Goal: Task Accomplishment & Management: Complete application form

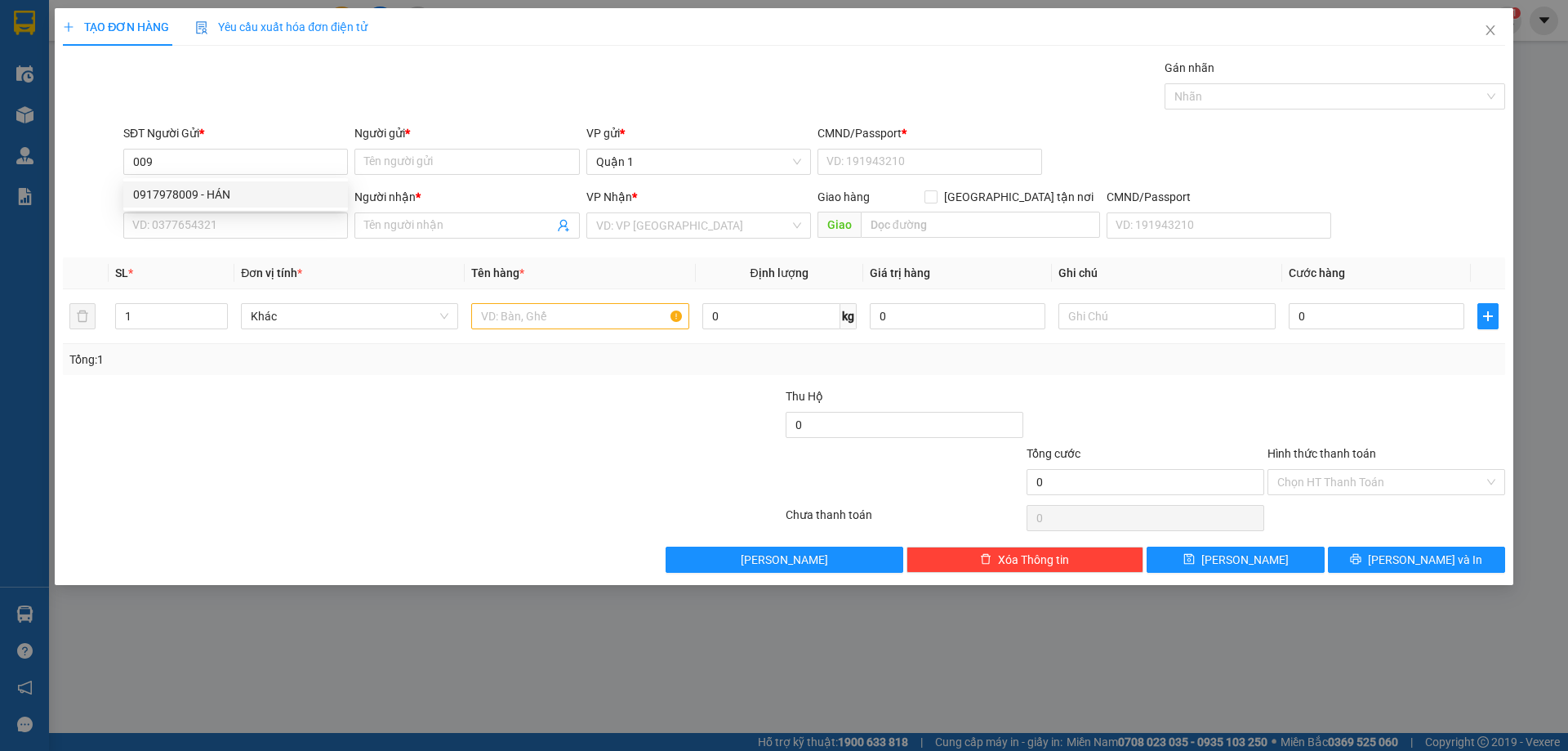
click at [189, 197] on div "0917978009 - HÁN" at bounding box center [236, 194] width 205 height 18
type input "0917978009"
type input "HÁN"
type input "079094020674"
type input "0905993559"
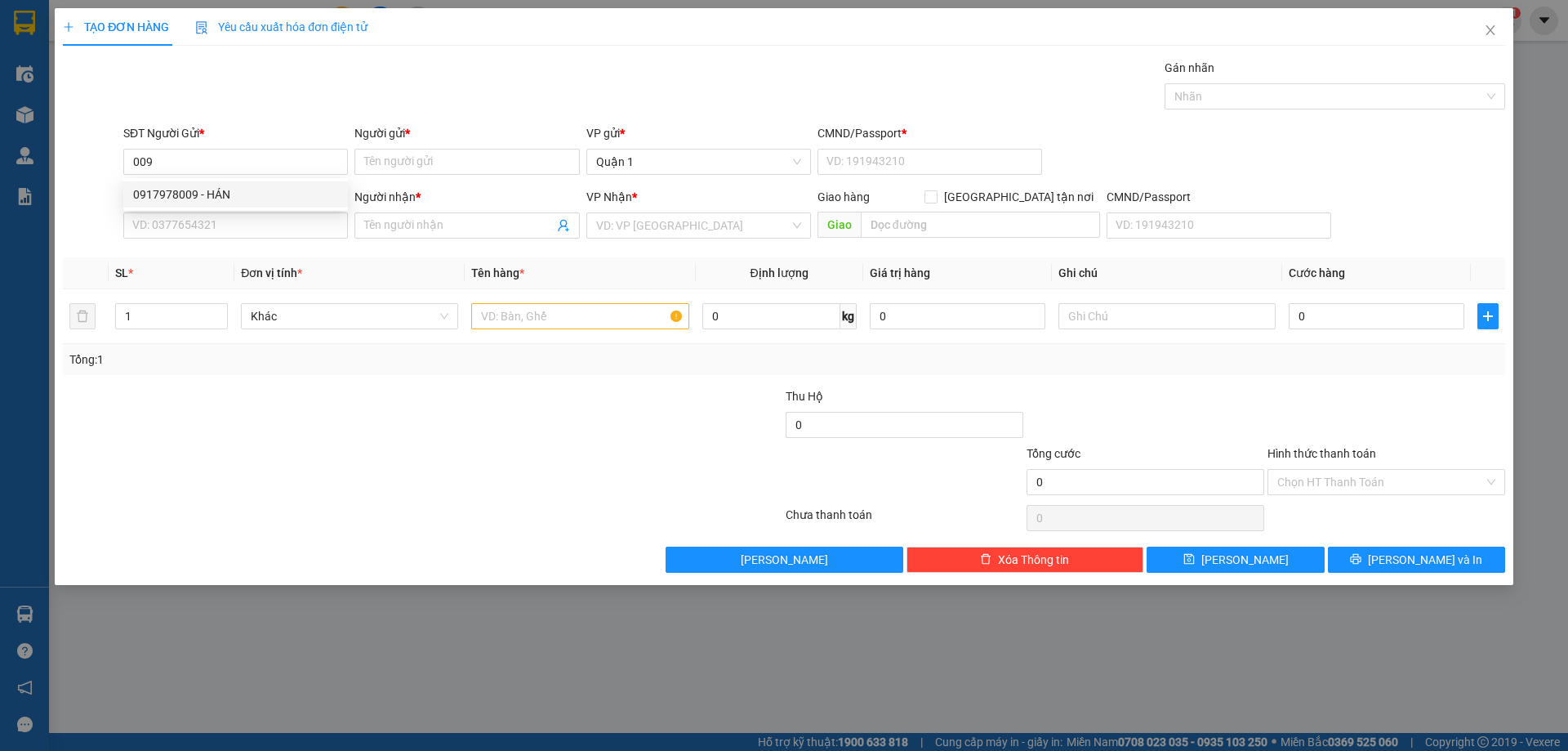
type input "TIỆP"
type input "0917978009"
click at [502, 315] on input "text" at bounding box center [580, 317] width 217 height 26
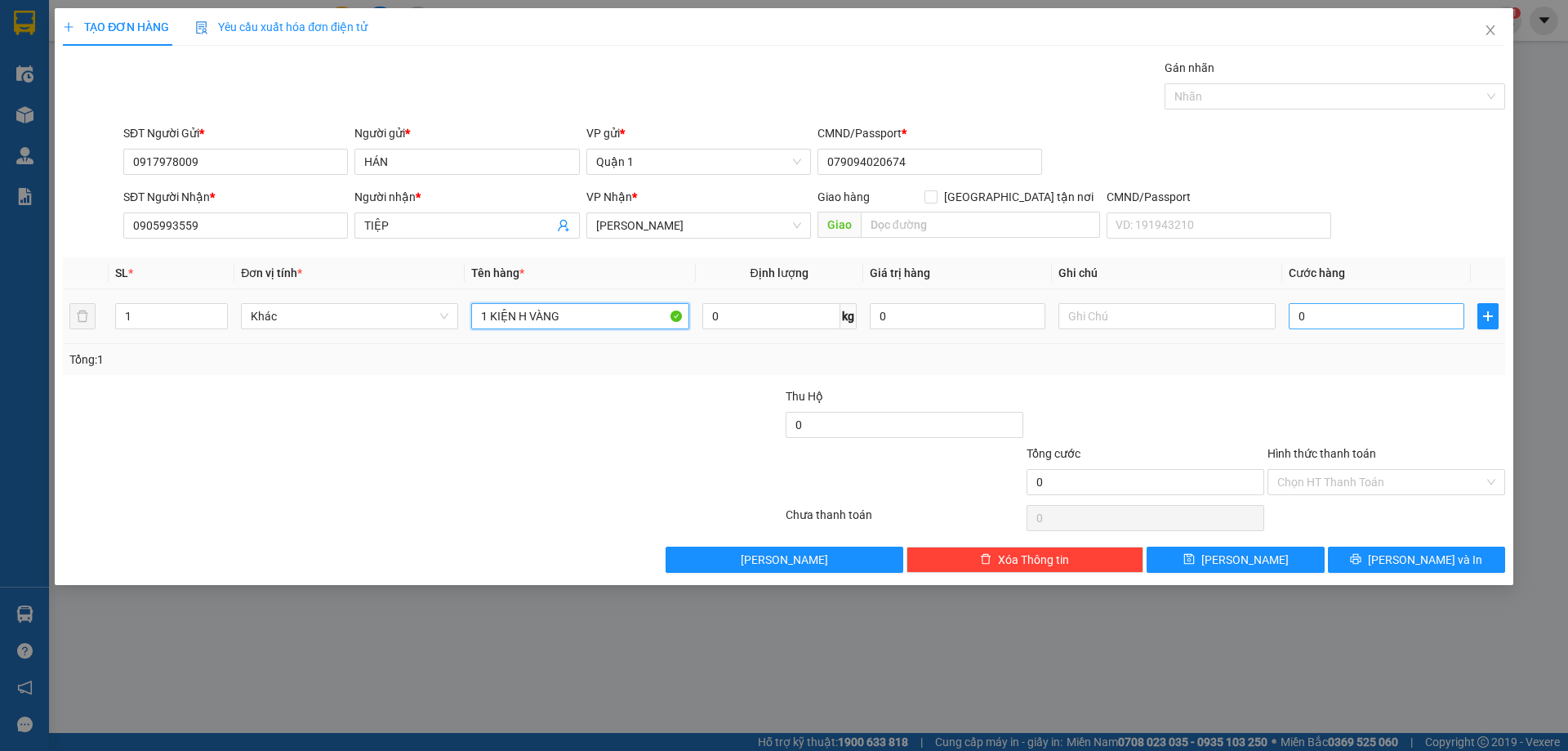
type input "1 KIỆN H VÀNG"
click at [1304, 318] on input "0" at bounding box center [1377, 317] width 175 height 26
type input "4"
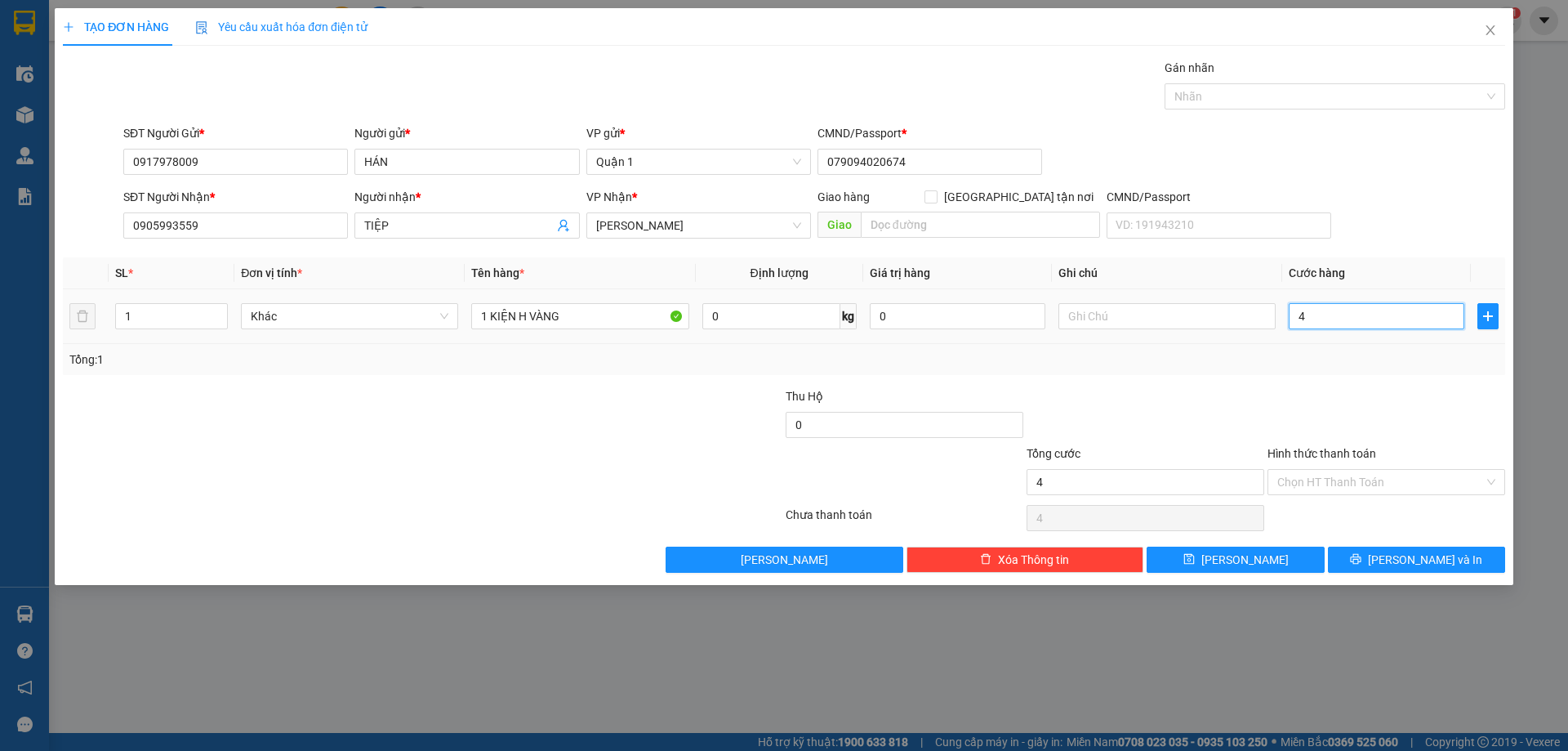
type input "40"
type input "40.000"
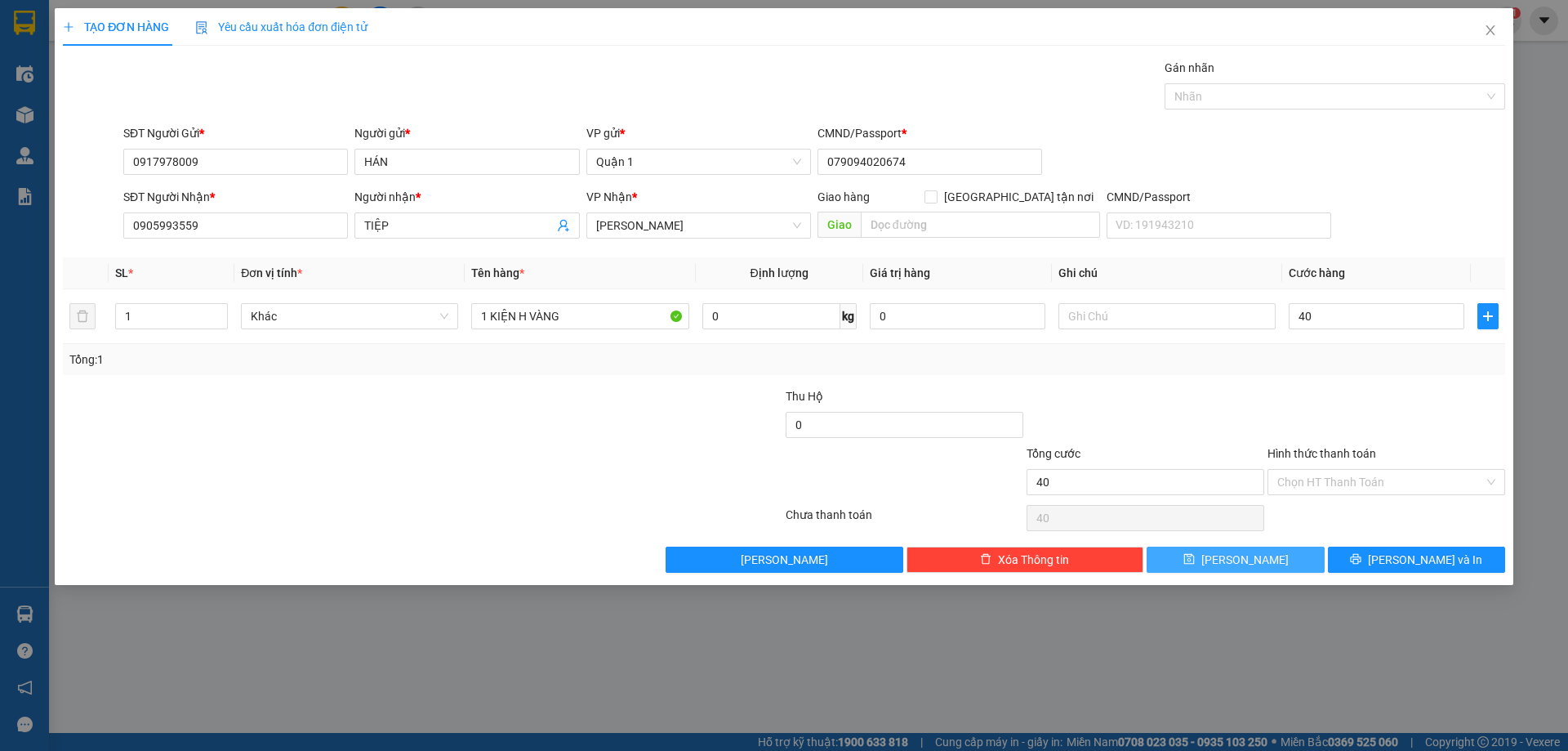
type input "40.000"
click at [1243, 561] on span "[PERSON_NAME]" at bounding box center [1245, 560] width 88 height 18
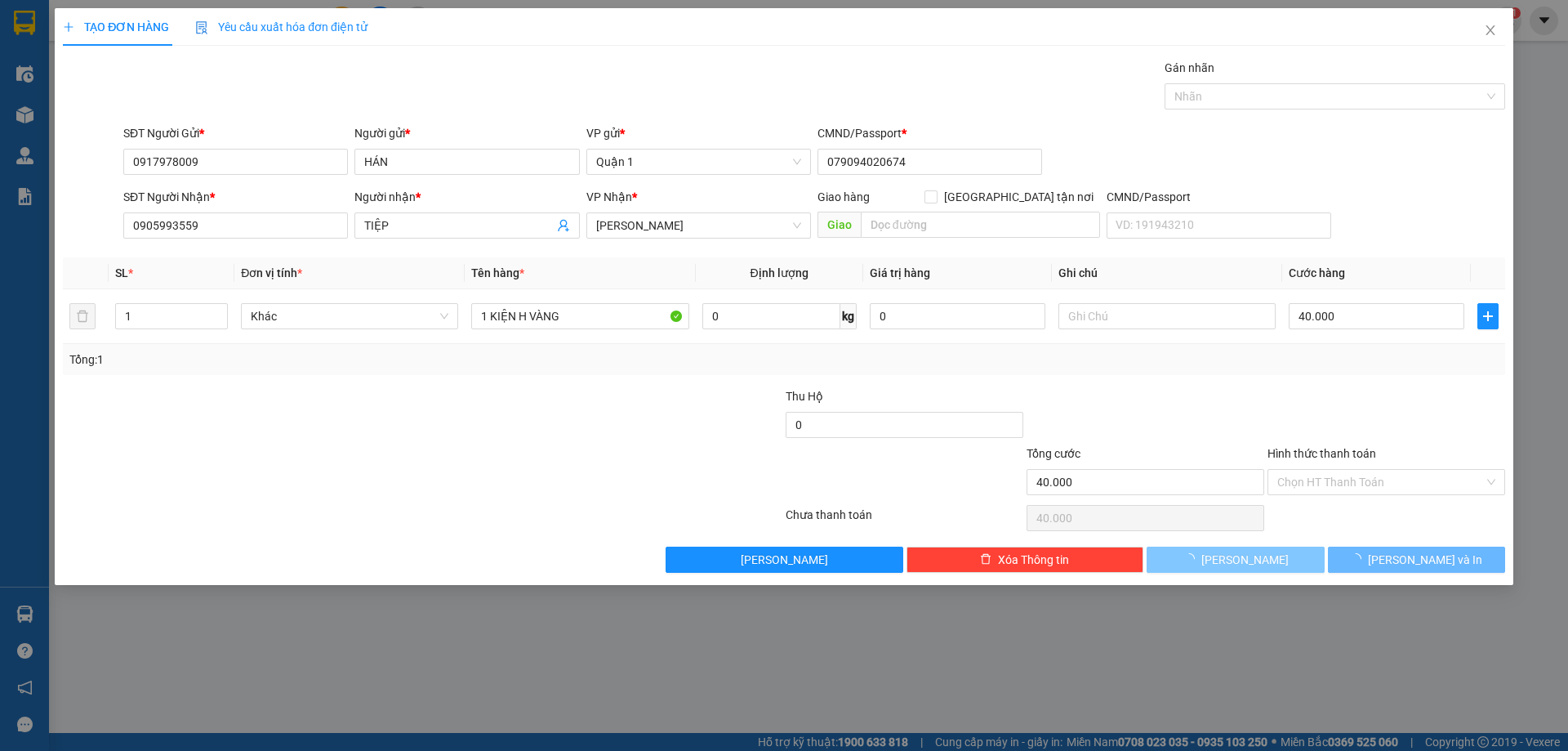
type input "0"
